Goal: Information Seeking & Learning: Find specific fact

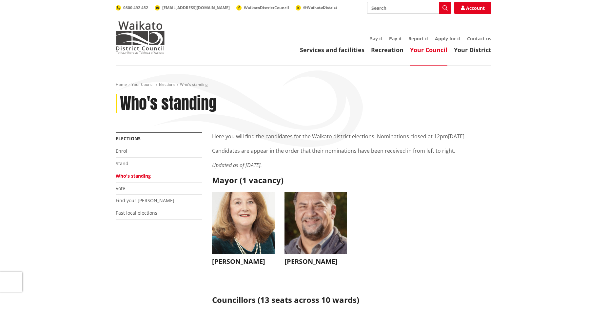
click at [385, 8] on input "Search" at bounding box center [409, 8] width 84 height 12
type input "2022 final result"
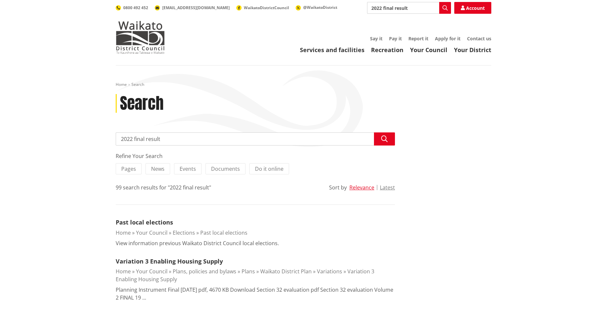
click at [137, 220] on link "Past local elections" at bounding box center [144, 222] width 57 height 8
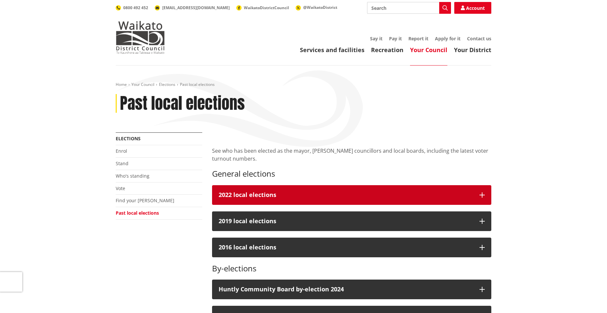
click at [484, 193] on icon "button" at bounding box center [482, 194] width 5 height 5
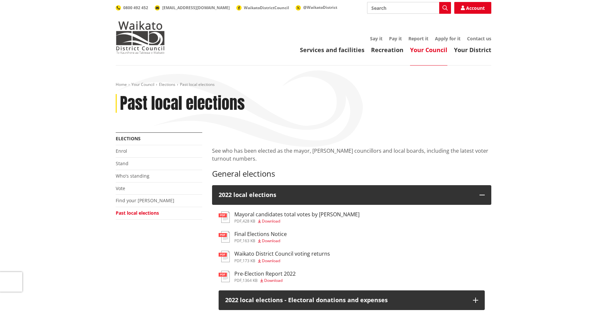
click at [272, 214] on h3 "Mayoral candidates total votes by ward" at bounding box center [296, 214] width 125 height 6
